Goal: Navigation & Orientation: Find specific page/section

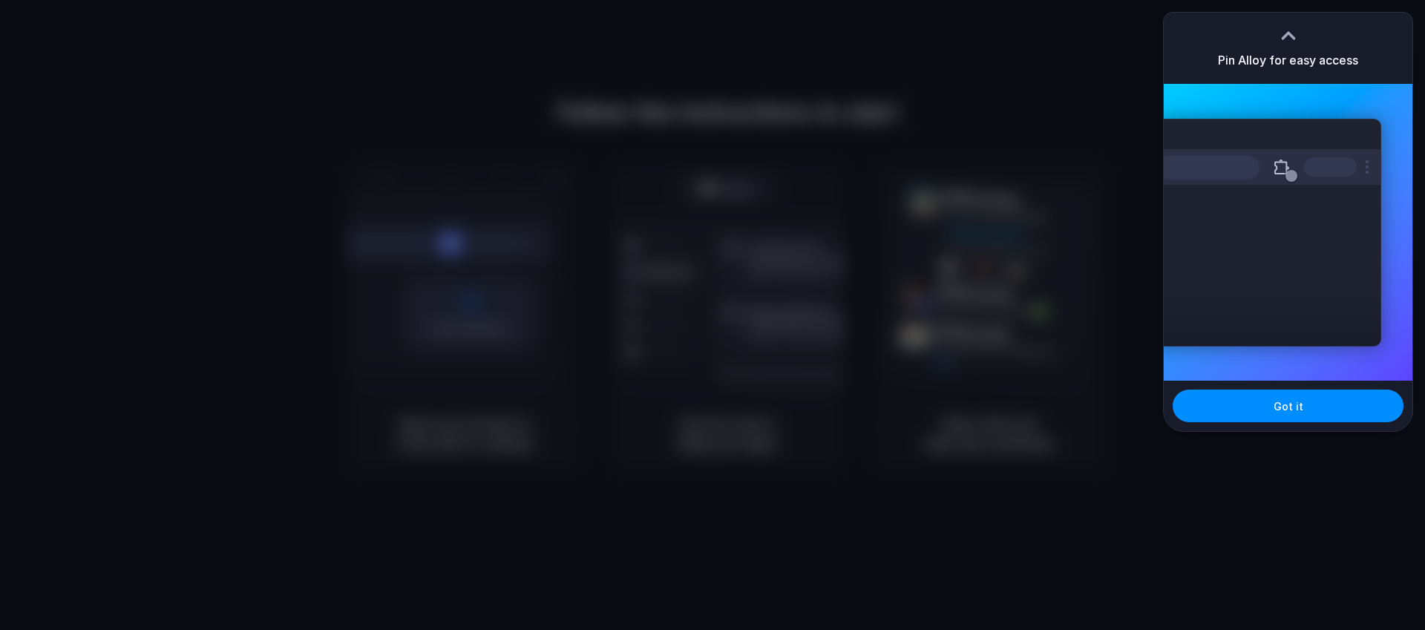
click at [1106, 289] on div at bounding box center [712, 315] width 1425 height 630
click at [1280, 416] on button "Got it" at bounding box center [1288, 406] width 231 height 33
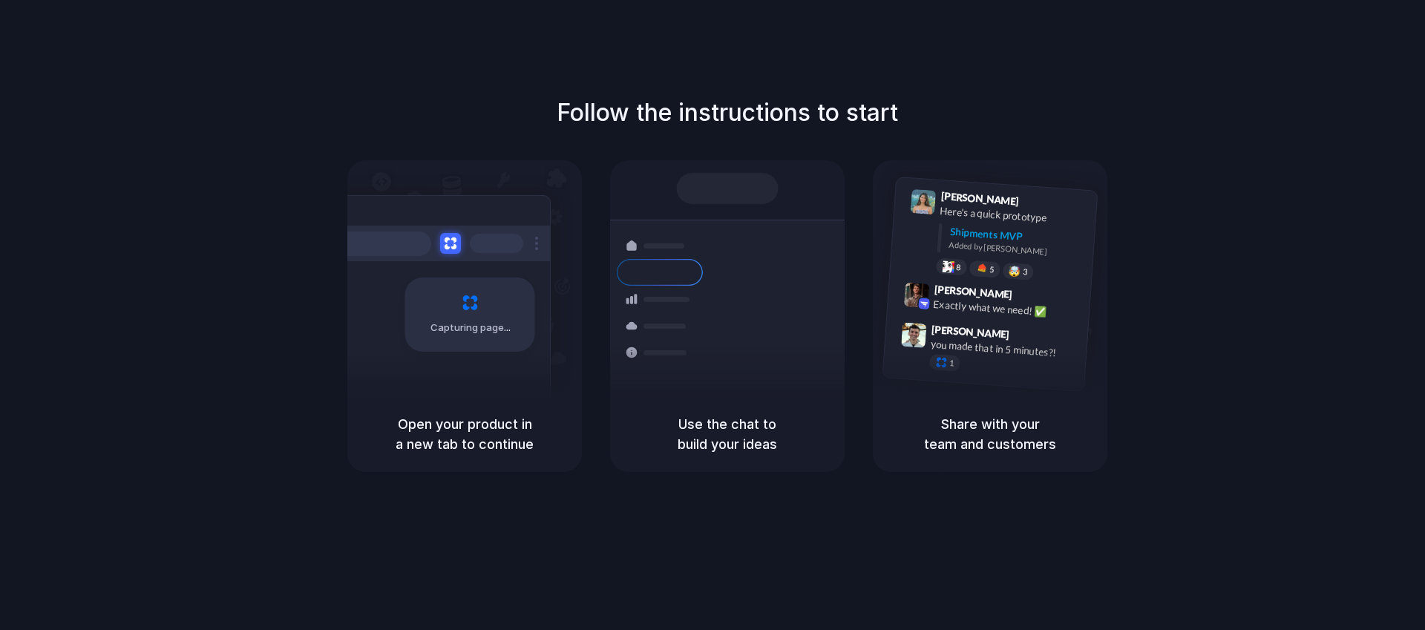
click at [986, 67] on div "Follow the instructions to start Capturing page Open your product in a new tab …" at bounding box center [727, 330] width 1455 height 660
